Goal: Contribute content: Add original content to the website for others to see

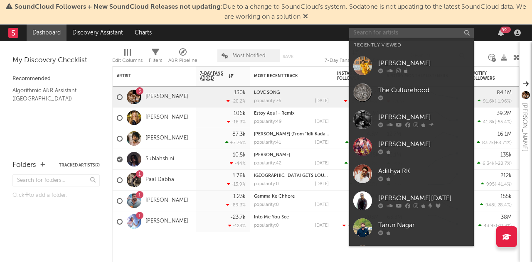
click at [405, 30] on input "text" at bounding box center [411, 33] width 125 height 10
paste input "[PERSON_NAME]"
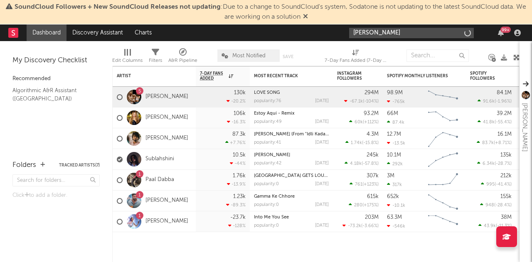
type input "[PERSON_NAME]"
click at [308, 17] on icon at bounding box center [305, 16] width 5 height 7
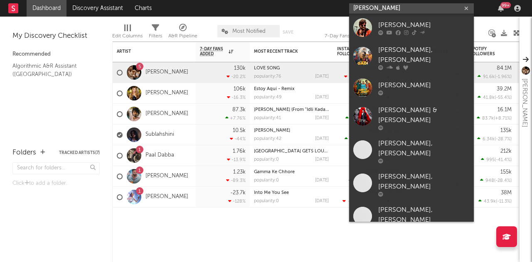
click at [409, 5] on input "[PERSON_NAME]" at bounding box center [411, 8] width 125 height 10
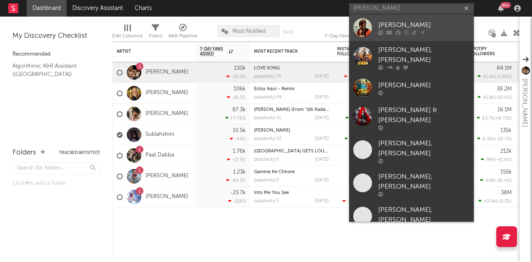
click at [397, 23] on div "[PERSON_NAME]" at bounding box center [423, 25] width 91 height 10
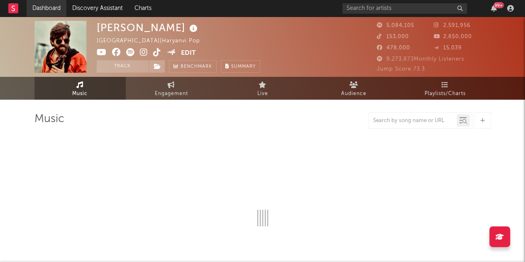
select select "6m"
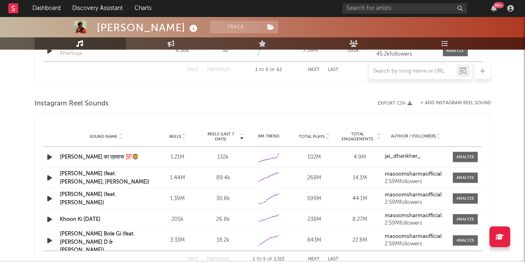
scroll to position [721, 0]
click at [397, 72] on input "text" at bounding box center [413, 71] width 88 height 7
paste input "Dhool"
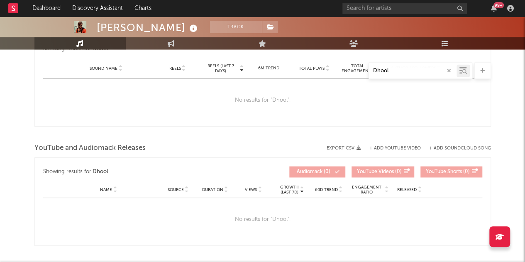
type input "Dhool"
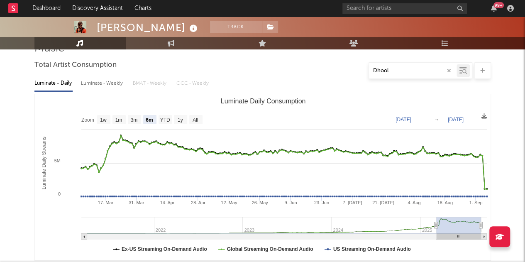
scroll to position [0, 0]
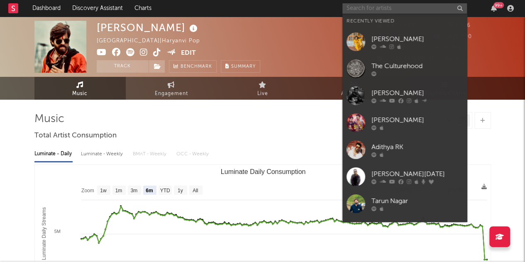
click at [371, 6] on input "text" at bounding box center [405, 8] width 125 height 10
paste input "[PERSON_NAME]"
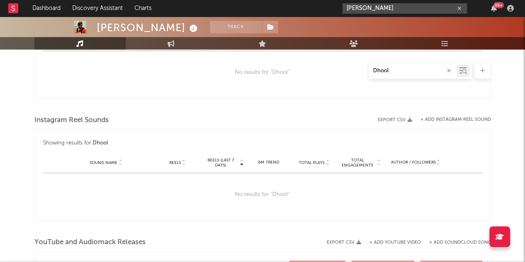
scroll to position [493, 0]
type input "[PERSON_NAME]"
click at [459, 118] on button "+ Add Instagram Reel Sound" at bounding box center [456, 120] width 71 height 5
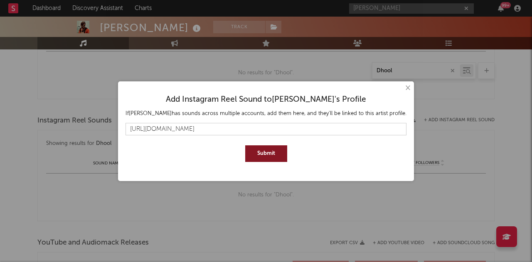
type input "[URL][DOMAIN_NAME]"
click at [261, 156] on button "Submit" at bounding box center [266, 153] width 42 height 17
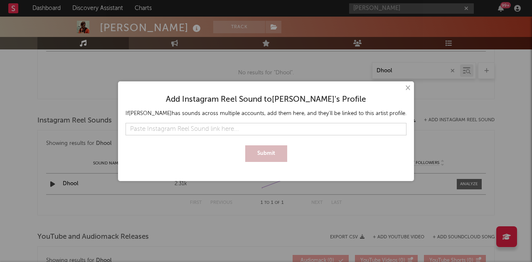
click at [404, 88] on button "×" at bounding box center [406, 87] width 9 height 9
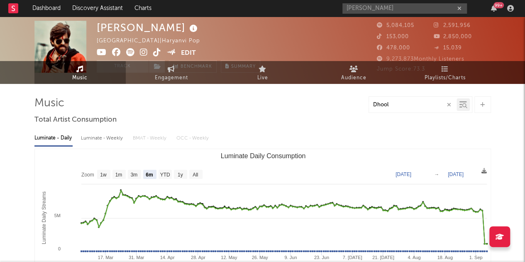
scroll to position [0, 0]
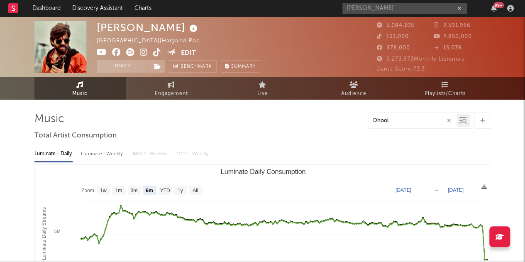
click at [497, 7] on div "99 +" at bounding box center [499, 5] width 10 height 6
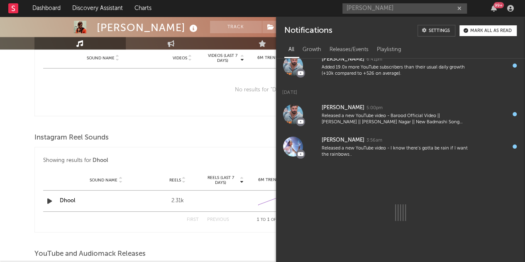
scroll to position [626, 0]
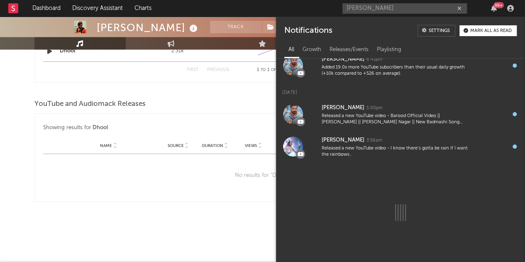
click at [493, 33] on div "Mark all as read" at bounding box center [492, 31] width 42 height 5
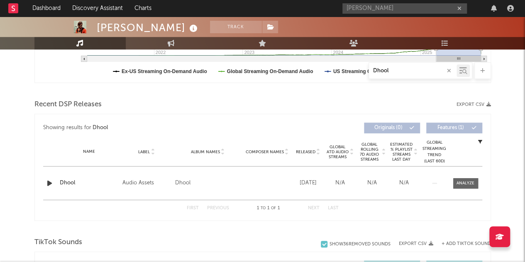
scroll to position [249, 0]
